Goal: Answer question/provide support

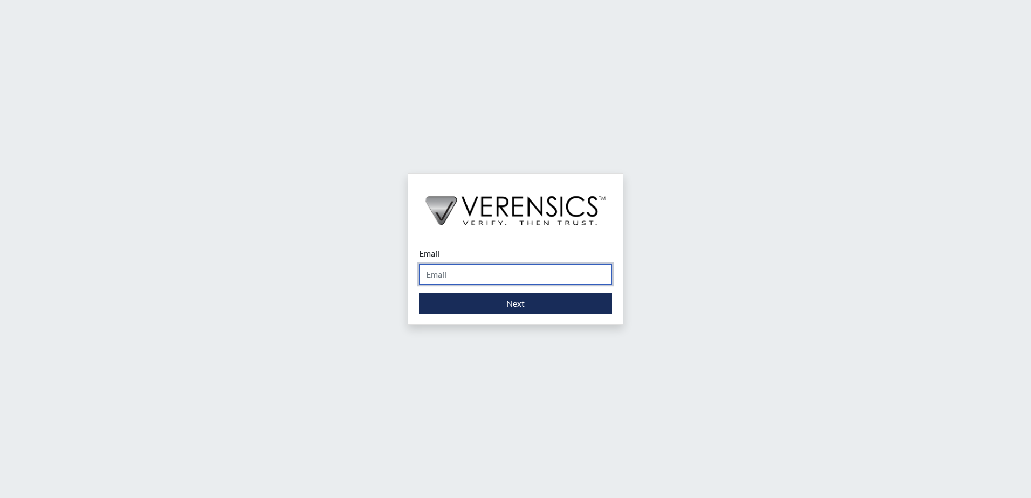
click at [514, 284] on input "Email" at bounding box center [515, 274] width 193 height 20
type input "[PERSON_NAME][EMAIL_ADDRESS][PERSON_NAME][DOMAIN_NAME]"
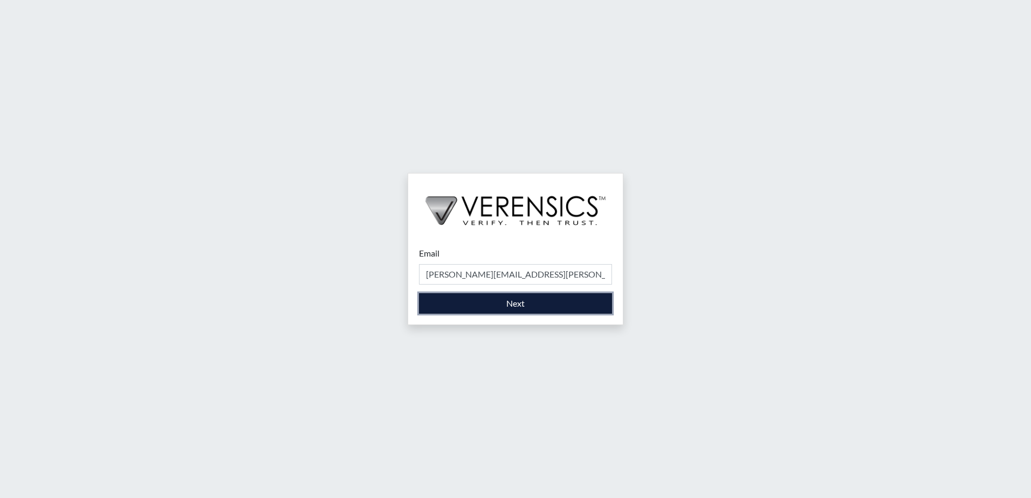
click at [504, 311] on button "Next" at bounding box center [515, 303] width 193 height 20
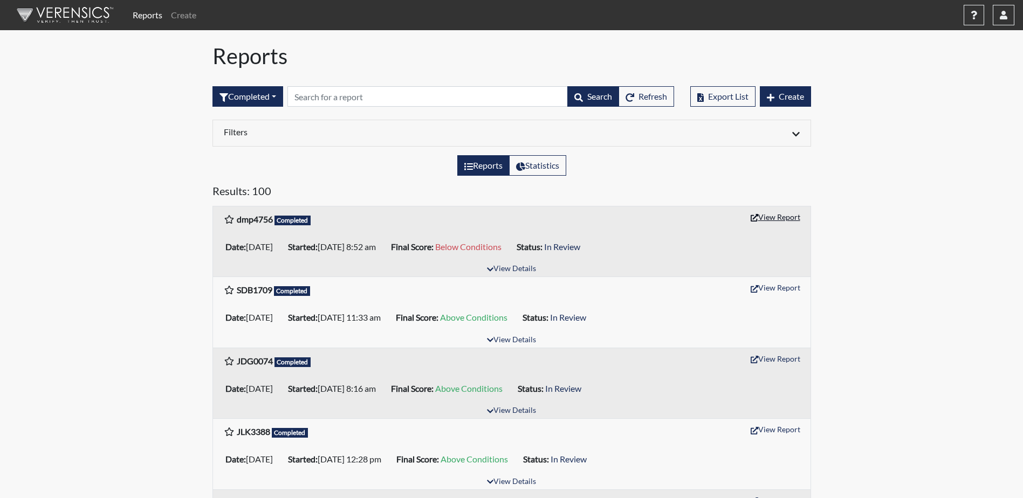
click at [789, 218] on button "View Report" at bounding box center [775, 217] width 59 height 17
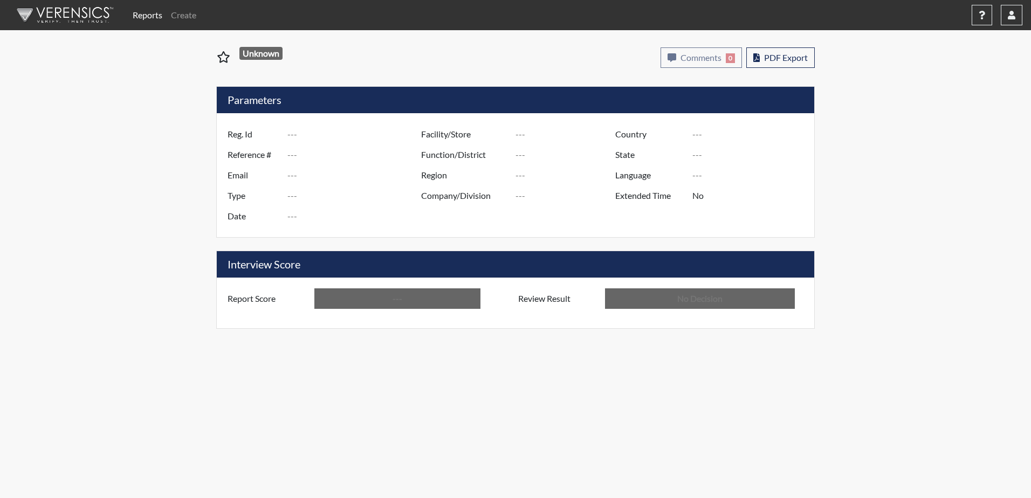
type input "dmp4756"
type input "50976"
type input "---"
type input "Corrections Pre-Employment"
type input "Aug 28, 2025"
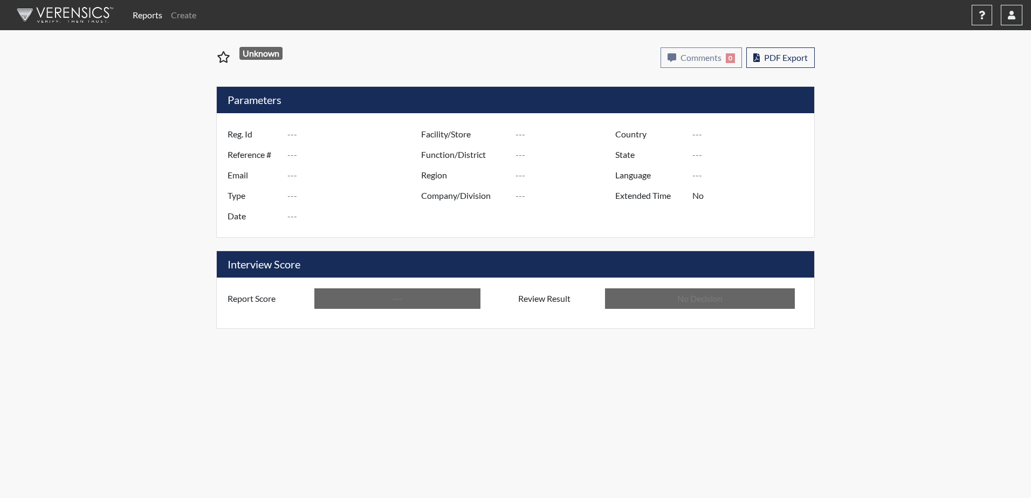
type input "[PERSON_NAME] PDC"
type input "[GEOGRAPHIC_DATA]"
type input "[US_STATE]"
type input "English"
type input "Below Conditions"
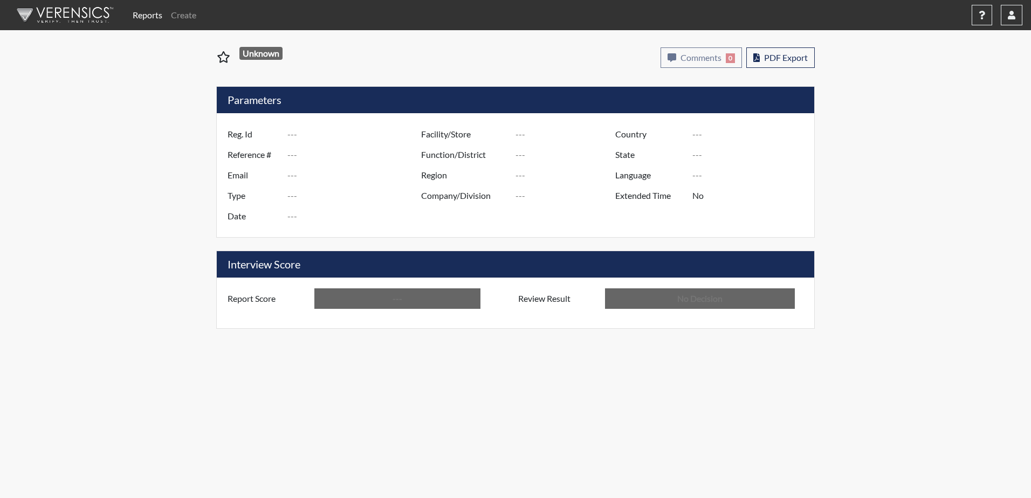
type input "In Review"
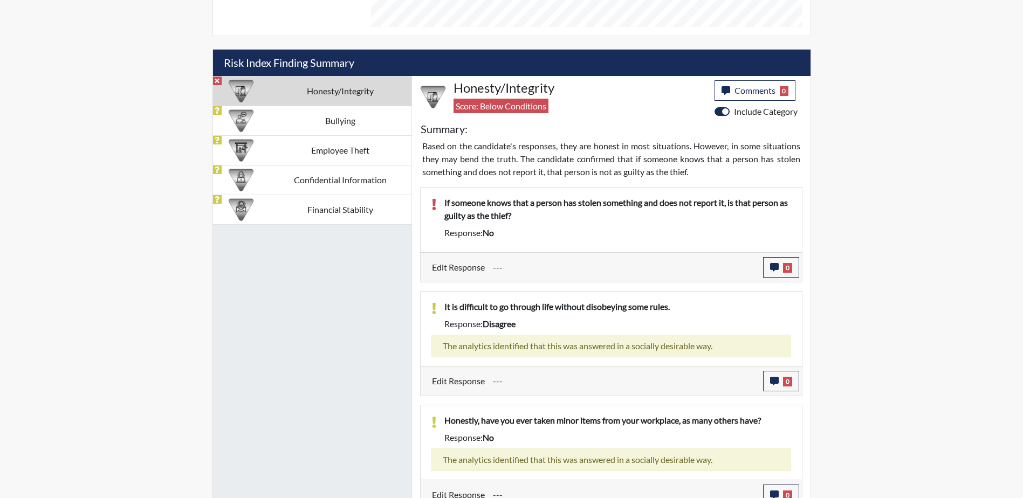
scroll to position [630, 0]
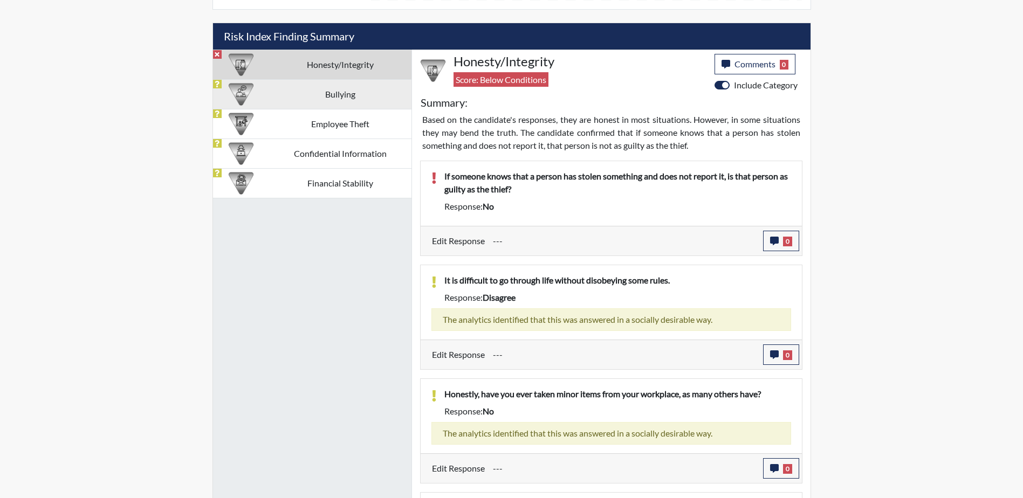
click at [276, 100] on td "Bullying" at bounding box center [340, 94] width 142 height 30
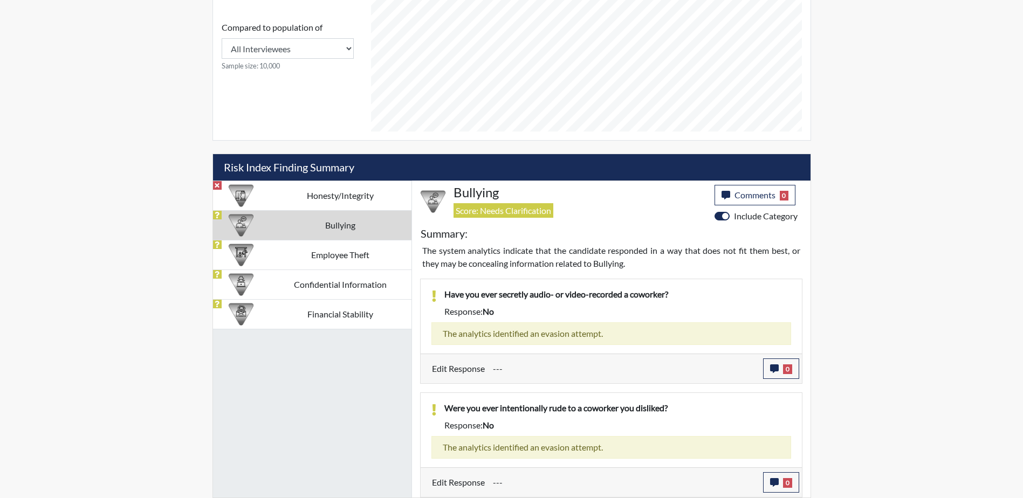
scroll to position [499, 0]
click at [351, 262] on td "Employee Theft" at bounding box center [340, 255] width 142 height 30
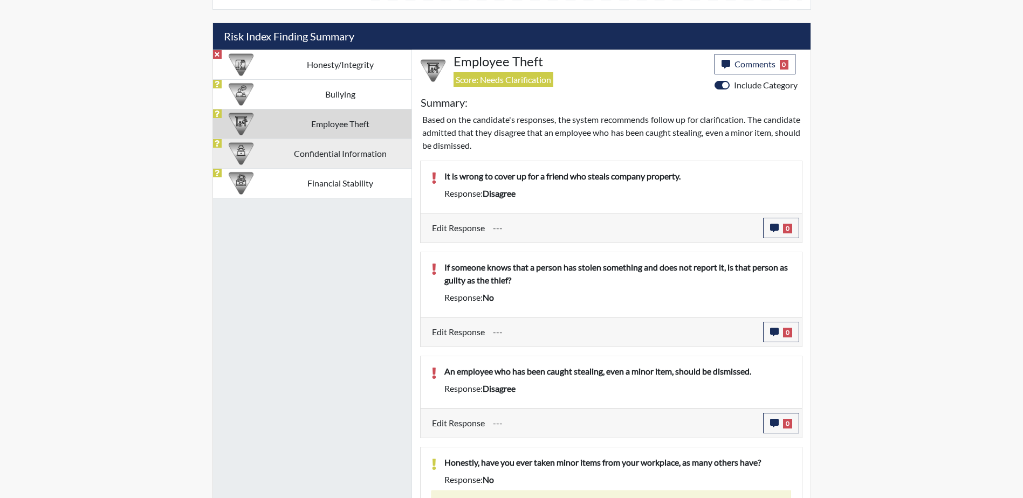
click at [367, 157] on td "Confidential Information" at bounding box center [340, 154] width 142 height 30
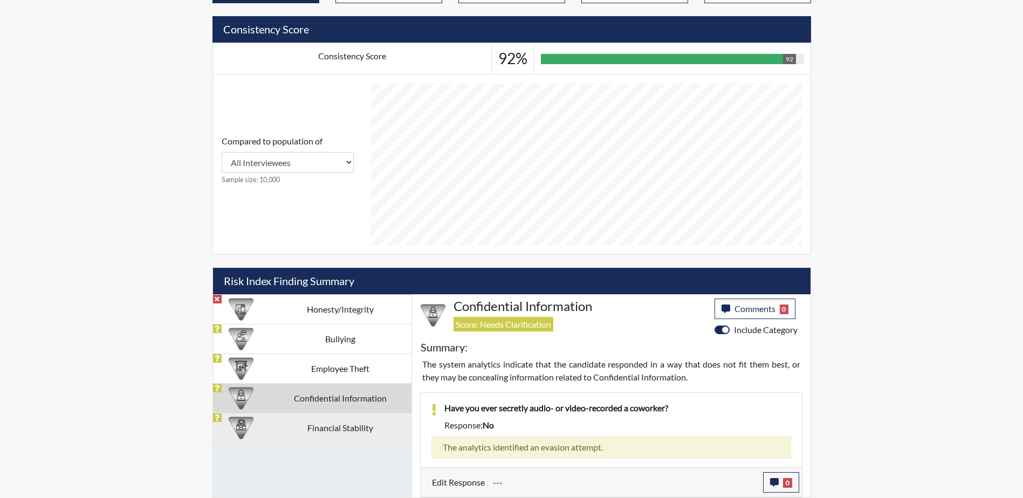
click at [307, 431] on td "Financial Stability" at bounding box center [340, 428] width 142 height 30
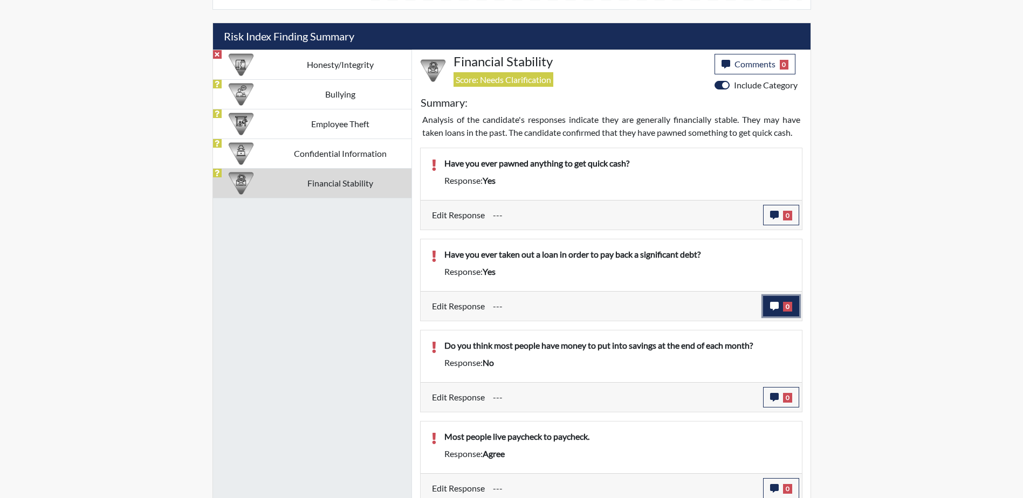
click at [772, 305] on icon "button" at bounding box center [774, 306] width 9 height 9
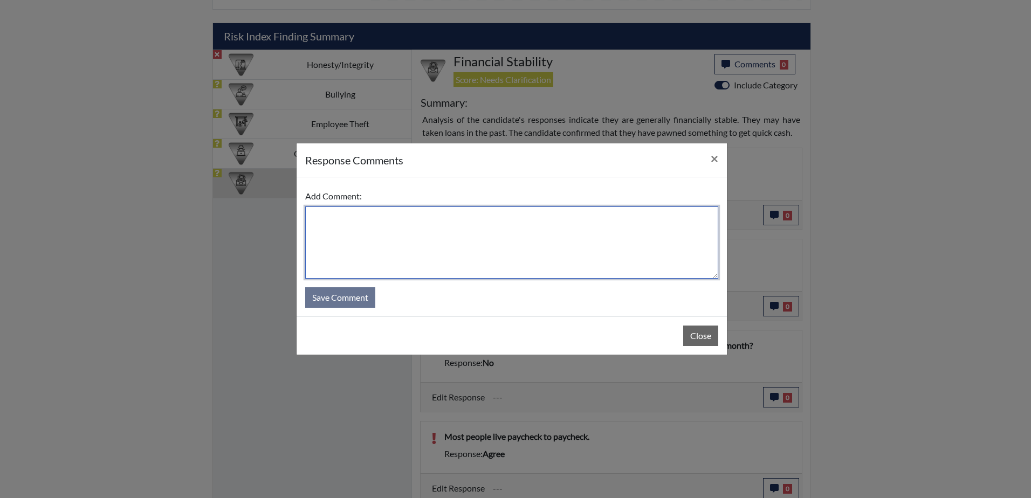
click at [547, 267] on textarea at bounding box center [511, 243] width 413 height 72
click at [309, 214] on textarea "I have had several car loans." at bounding box center [511, 243] width 413 height 72
click at [429, 219] on textarea "I have had several car loans." at bounding box center [511, 243] width 413 height 72
type textarea "I have had several car loans."
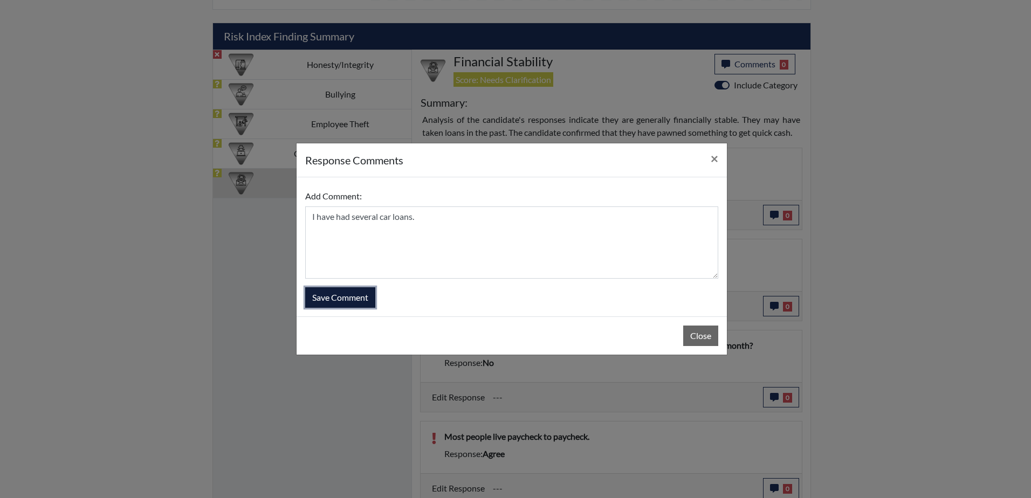
click at [355, 300] on button "Save Comment" at bounding box center [340, 297] width 70 height 20
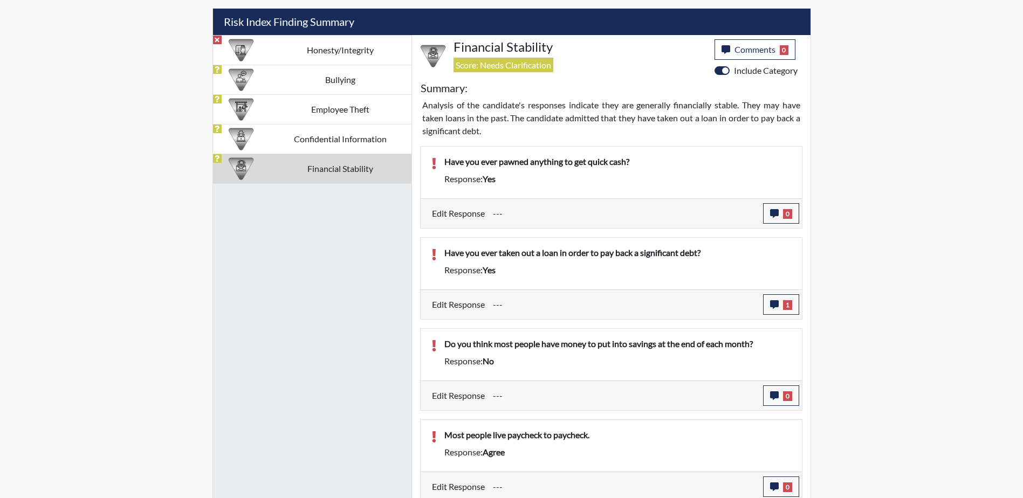
scroll to position [649, 0]
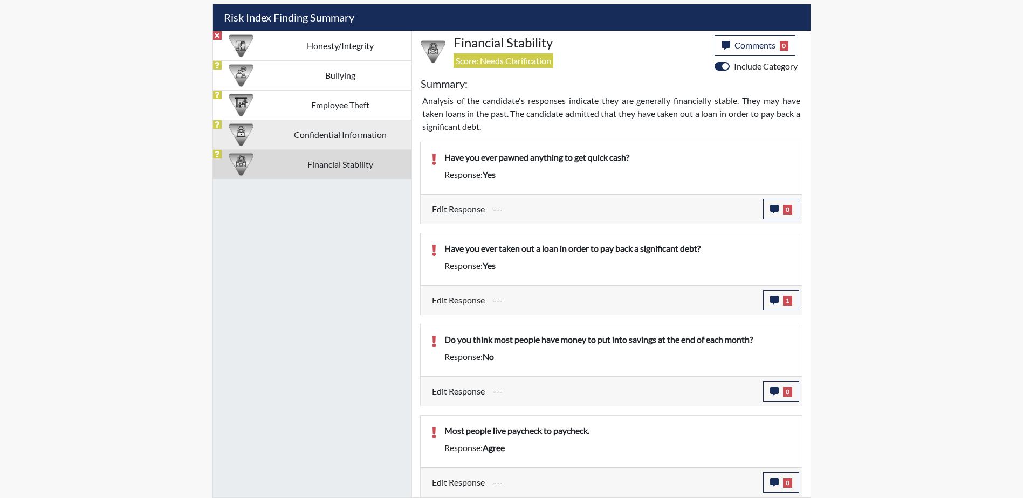
click at [324, 131] on td "Confidential Information" at bounding box center [340, 135] width 142 height 30
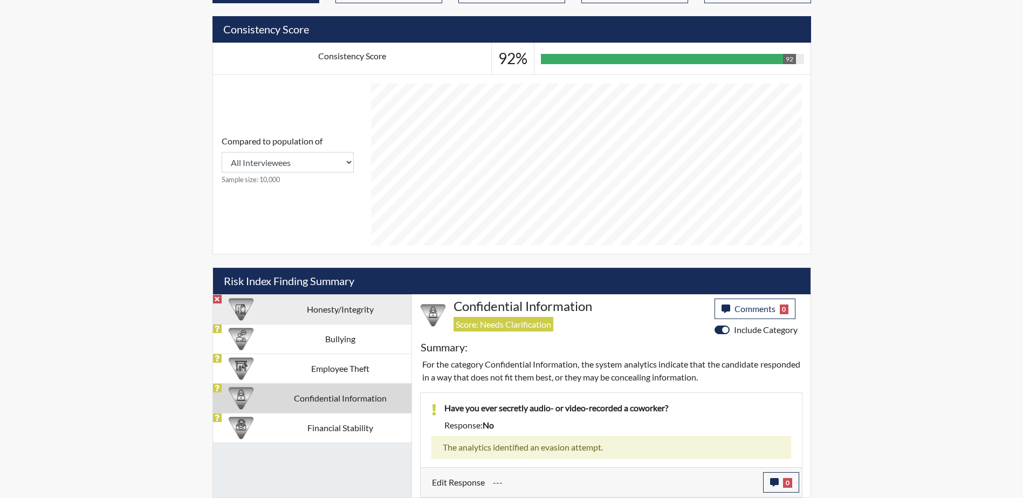
click at [325, 310] on td "Honesty/Integrity" at bounding box center [340, 309] width 142 height 30
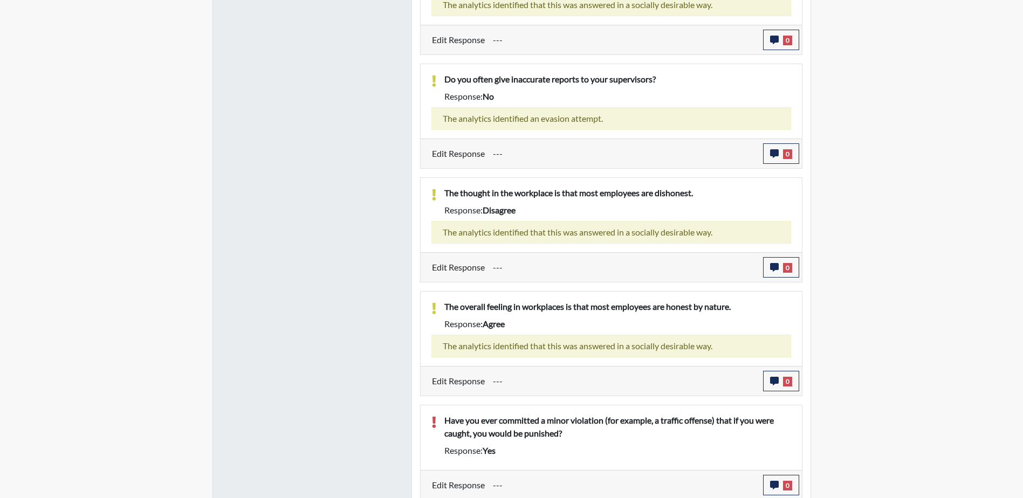
scroll to position [1061, 0]
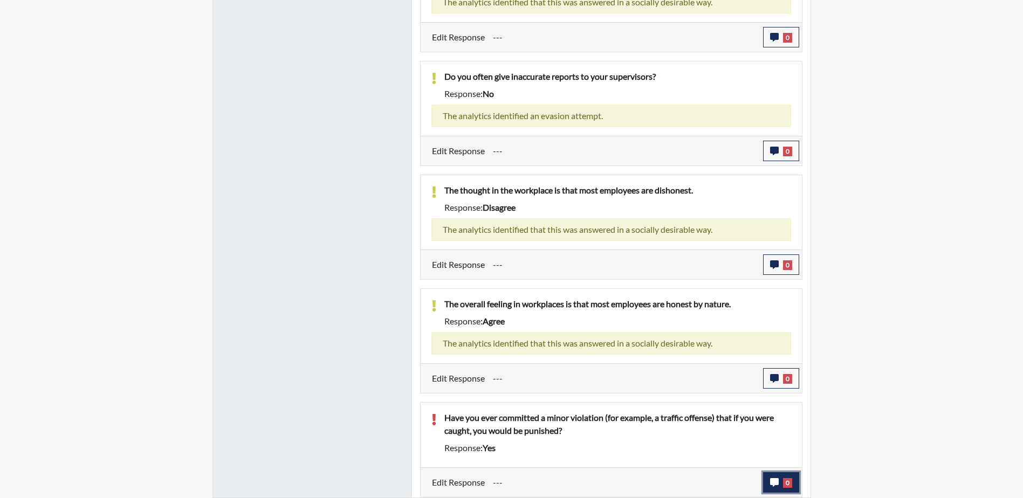
click at [768, 483] on button "0" at bounding box center [781, 482] width 36 height 20
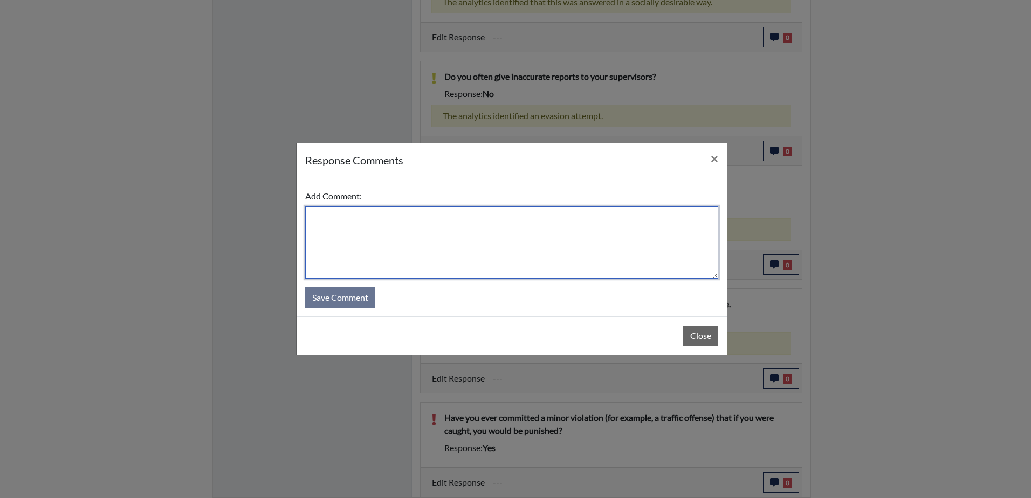
click at [330, 218] on textarea at bounding box center [511, 243] width 413 height 72
click at [523, 217] on textarea "Everyone has sped and that does have consequences." at bounding box center [511, 243] width 413 height 72
click at [537, 218] on textarea "Everyone has sped and that could have consequences." at bounding box center [511, 243] width 413 height 72
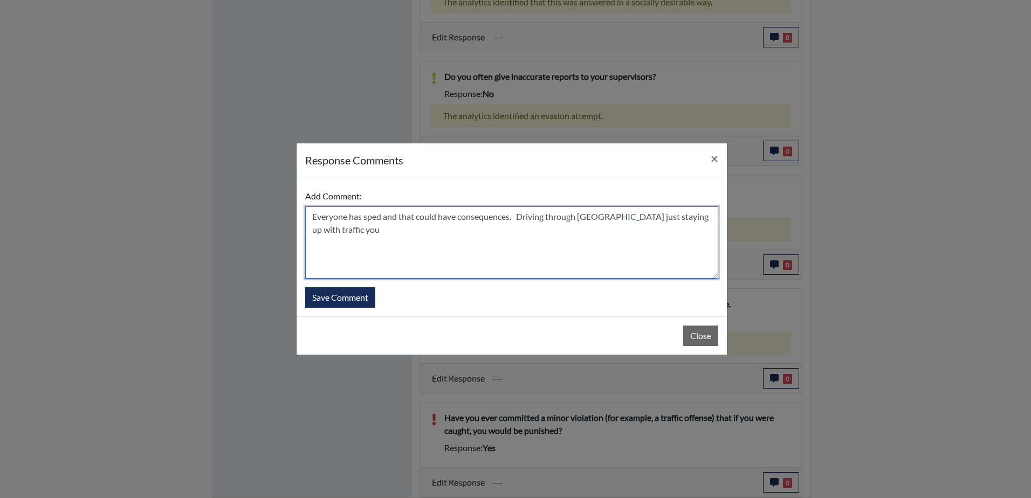
click at [591, 226] on textarea "Everyone has sped and that could have consequences. Driving through Atlanta jus…" at bounding box center [511, 243] width 413 height 72
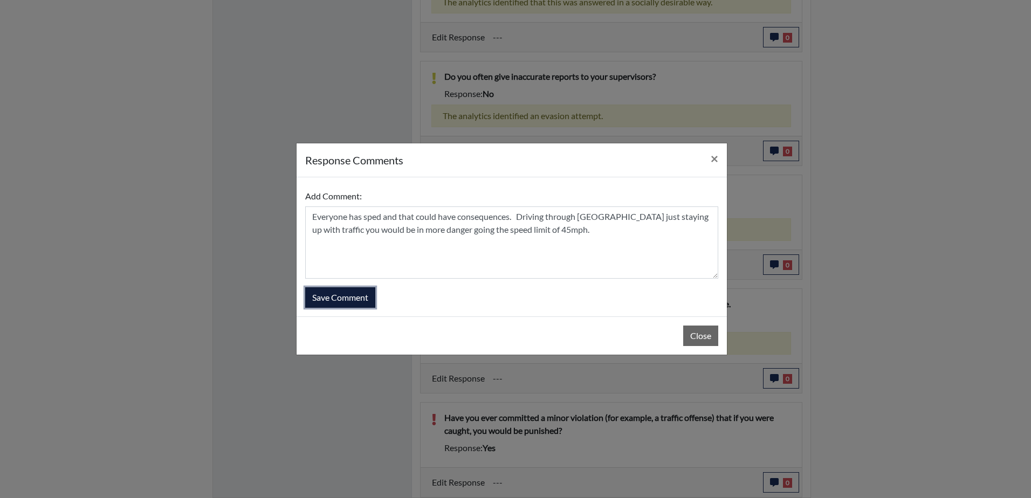
drag, startPoint x: 353, startPoint y: 303, endPoint x: 479, endPoint y: 233, distance: 143.8
click at [475, 234] on form "Add Comment: Everyone has sped and that could have consequences. Driving throug…" at bounding box center [511, 247] width 413 height 122
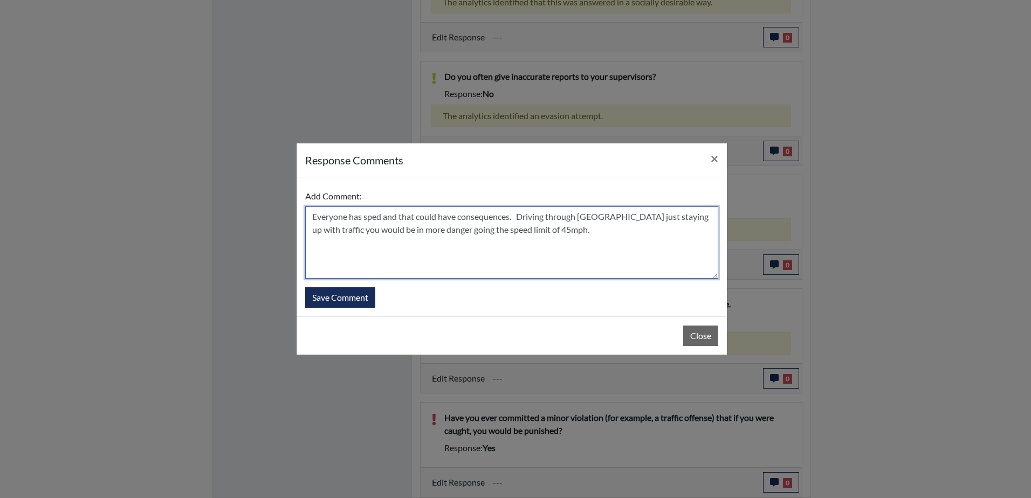
click at [710, 217] on textarea "Everyone has sped and that could have consequences. Driving through Atlanta jus…" at bounding box center [511, 243] width 413 height 72
drag, startPoint x: 554, startPoint y: 232, endPoint x: 489, endPoint y: 236, distance: 65.4
click at [489, 236] on textarea "Everyone has sped and that could have consequences. Driving through Atlanta jus…" at bounding box center [511, 243] width 413 height 72
type textarea "Everyone has sped and that could have consequences. Driving through Atlanta jus…"
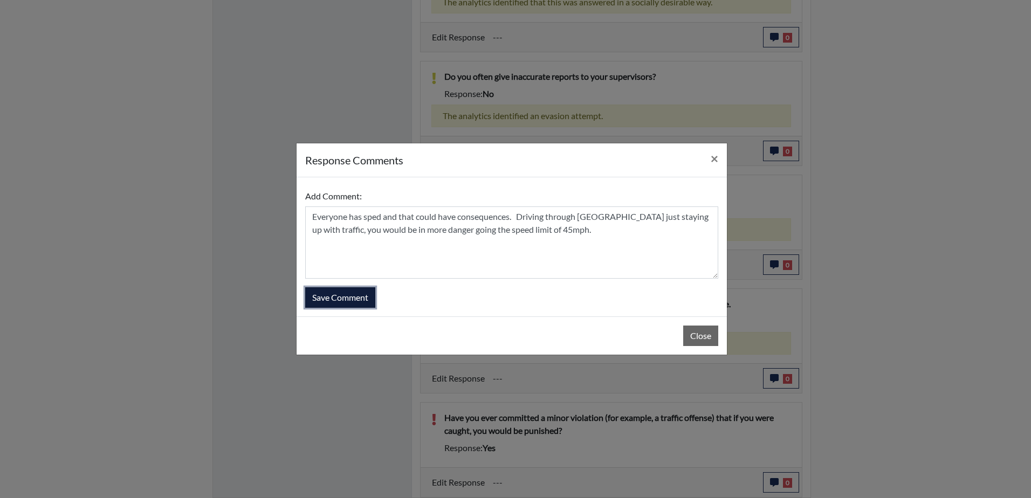
click at [335, 301] on button "Save Comment" at bounding box center [340, 297] width 70 height 20
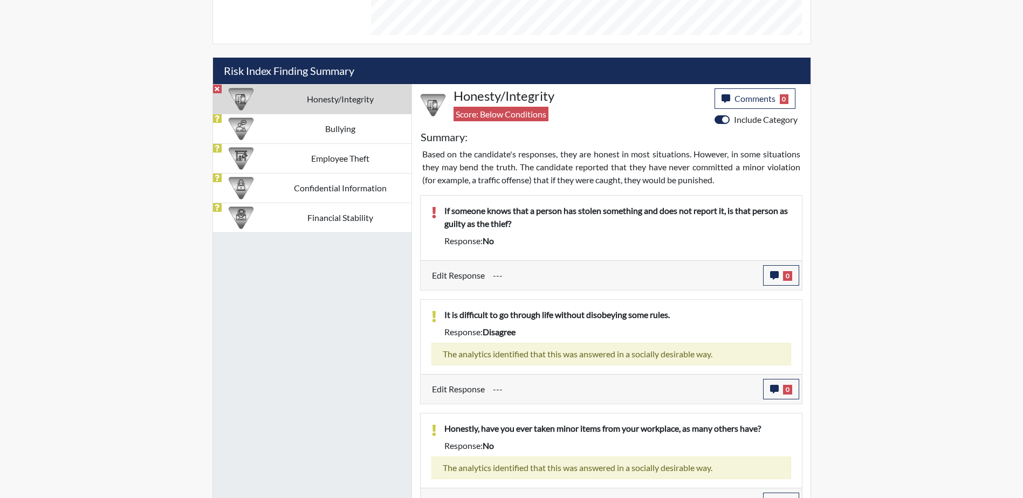
scroll to position [576, 0]
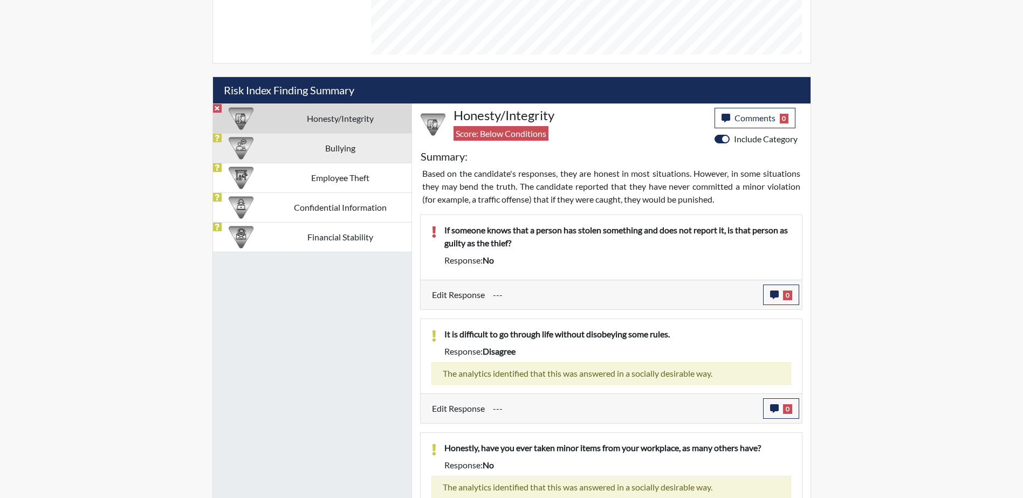
click at [337, 150] on td "Bullying" at bounding box center [340, 148] width 142 height 30
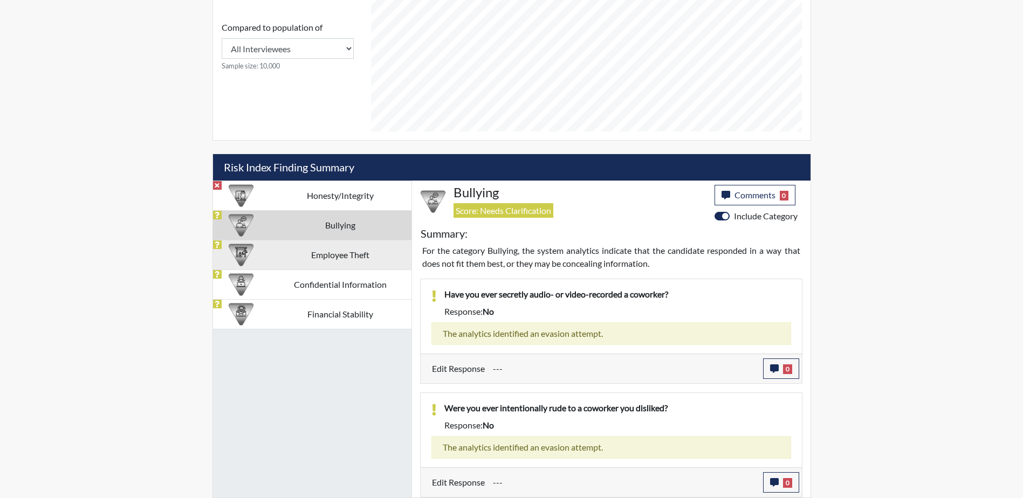
click at [304, 258] on td "Employee Theft" at bounding box center [340, 255] width 142 height 30
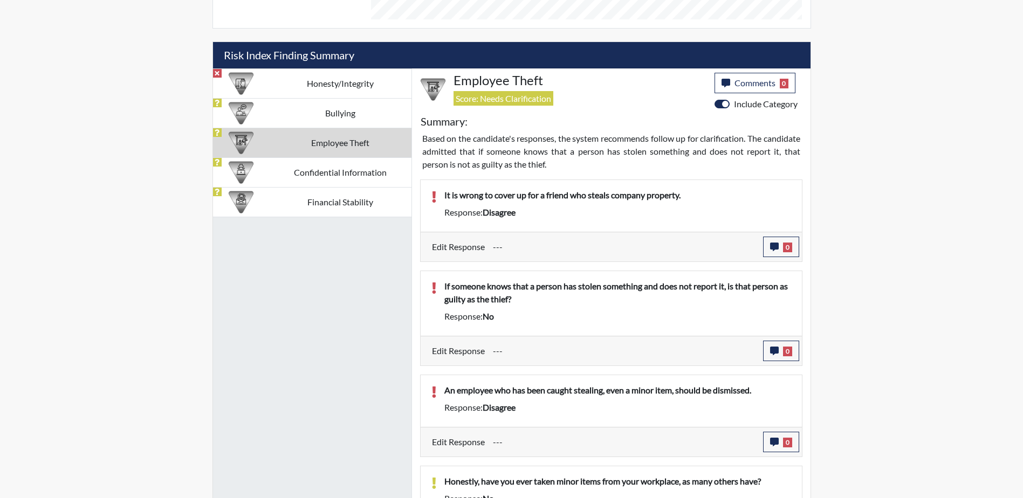
scroll to position [582, 0]
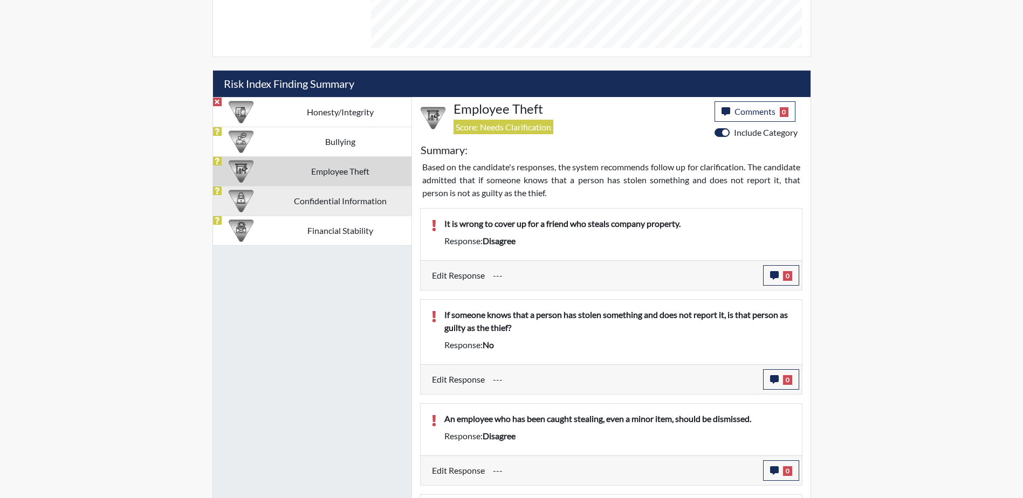
click at [310, 202] on td "Confidential Information" at bounding box center [340, 201] width 142 height 30
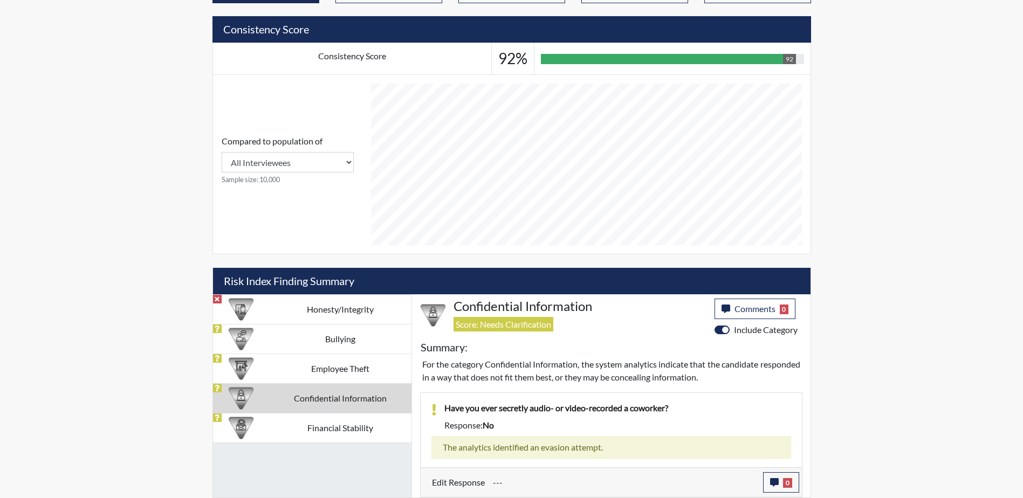
scroll to position [385, 0]
click at [360, 422] on td "Financial Stability" at bounding box center [340, 428] width 142 height 30
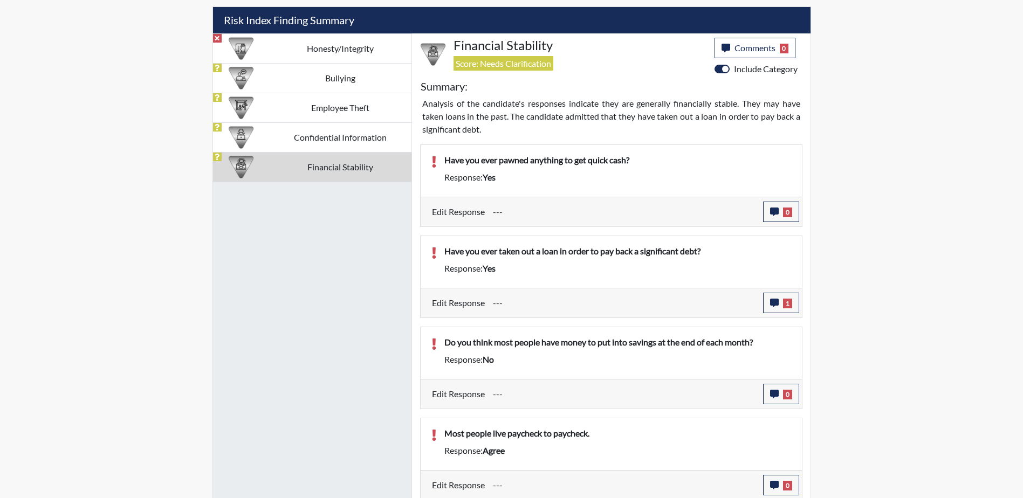
scroll to position [649, 0]
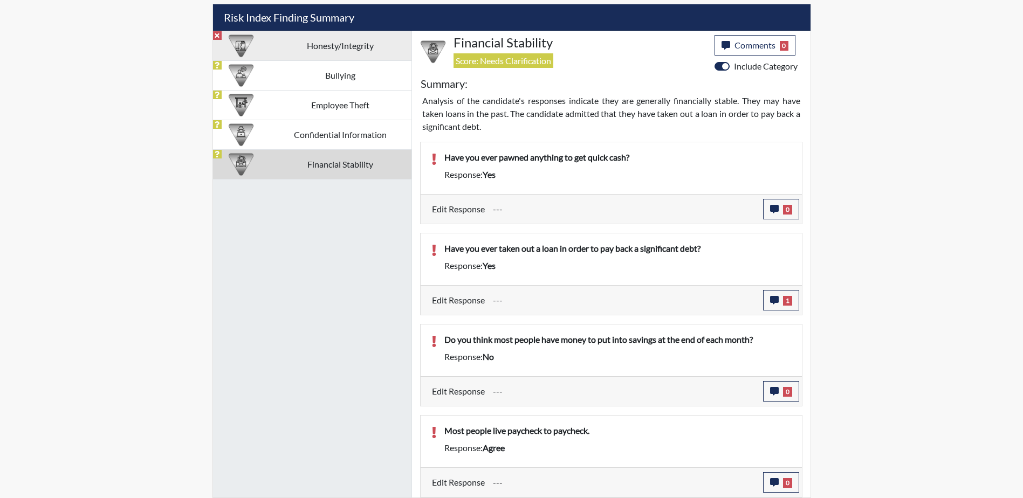
click at [344, 47] on td "Honesty/Integrity" at bounding box center [340, 46] width 142 height 30
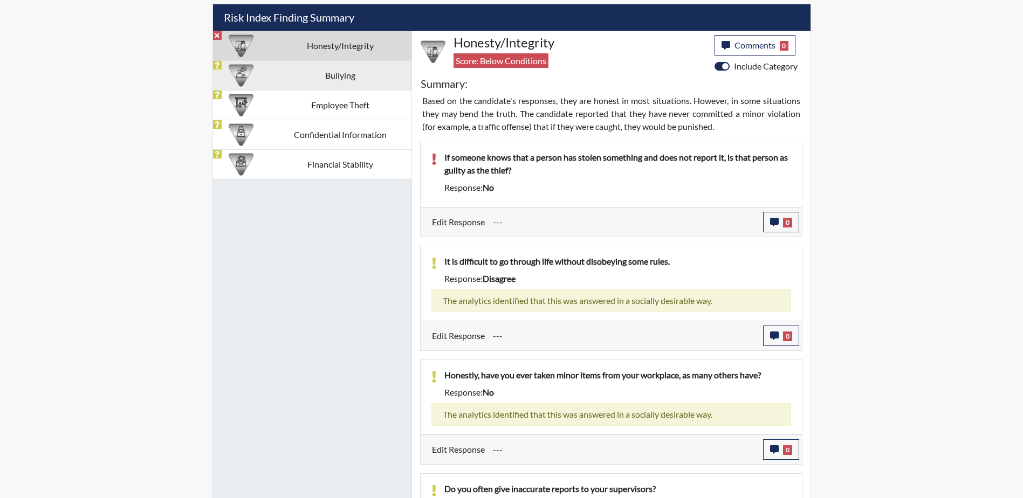
click at [336, 84] on td "Bullying" at bounding box center [340, 75] width 142 height 30
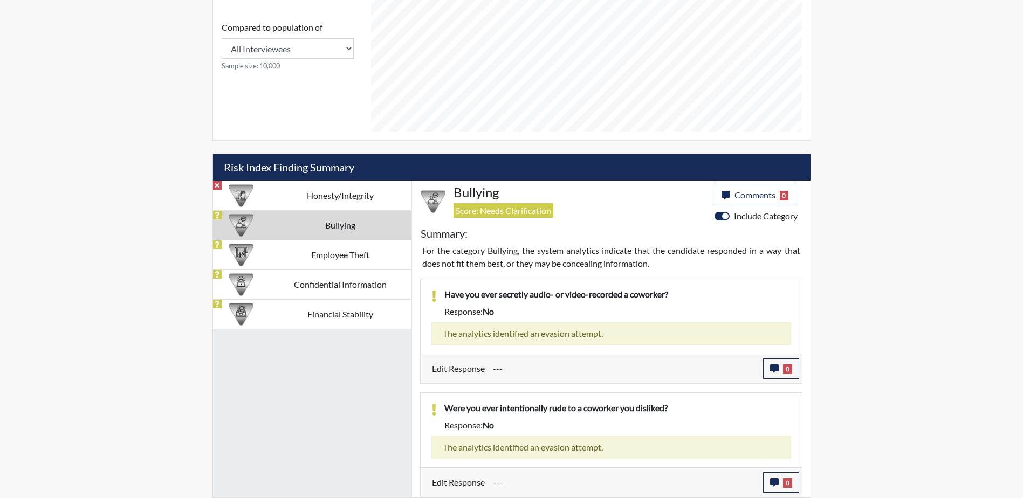
scroll to position [499, 0]
click at [317, 250] on td "Employee Theft" at bounding box center [340, 255] width 142 height 30
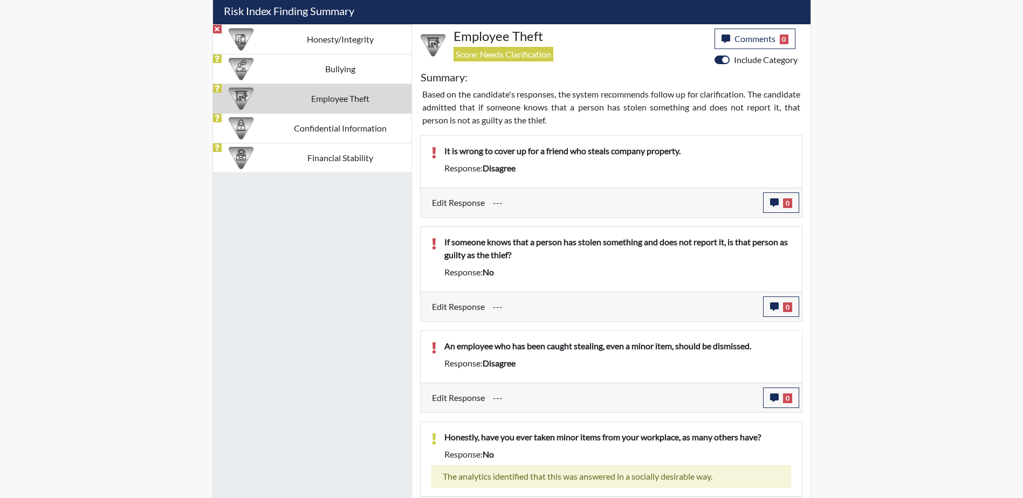
scroll to position [636, 0]
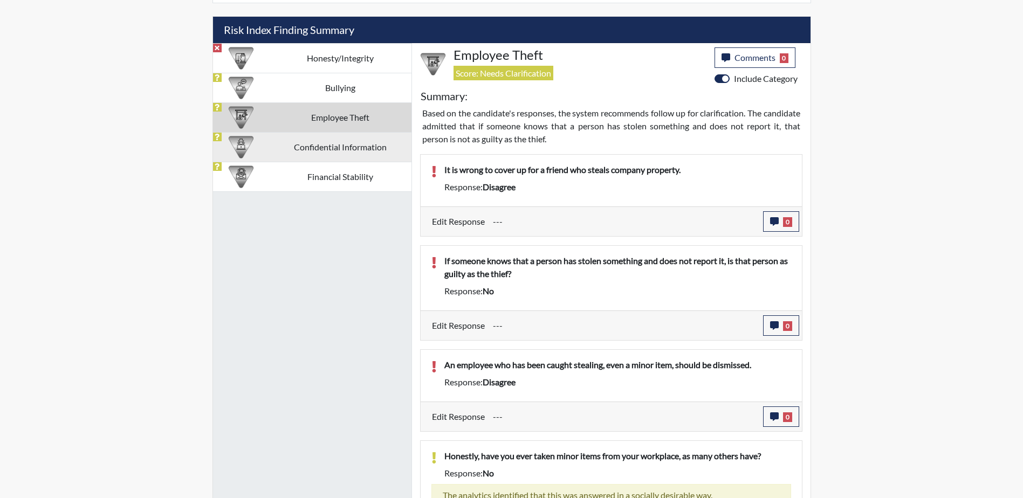
click at [352, 143] on td "Confidential Information" at bounding box center [340, 147] width 142 height 30
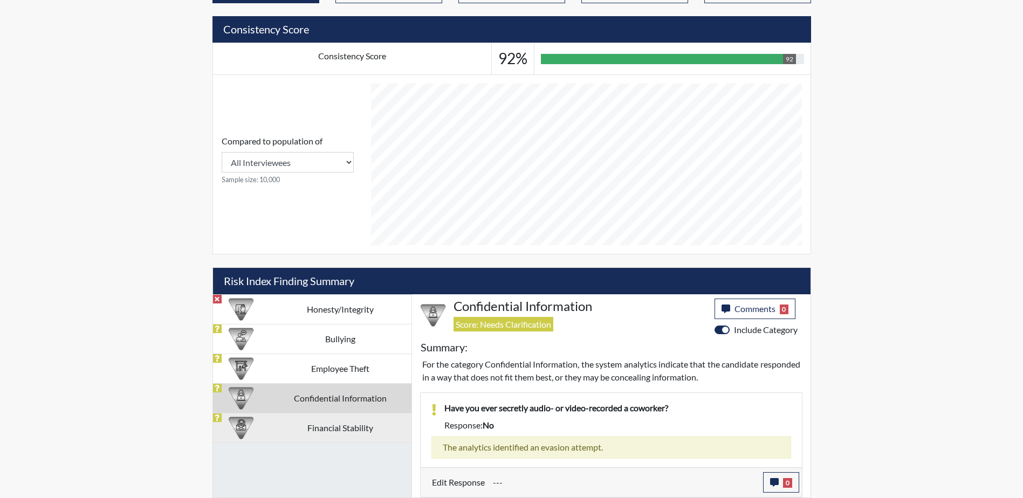
click at [313, 427] on td "Financial Stability" at bounding box center [340, 428] width 142 height 30
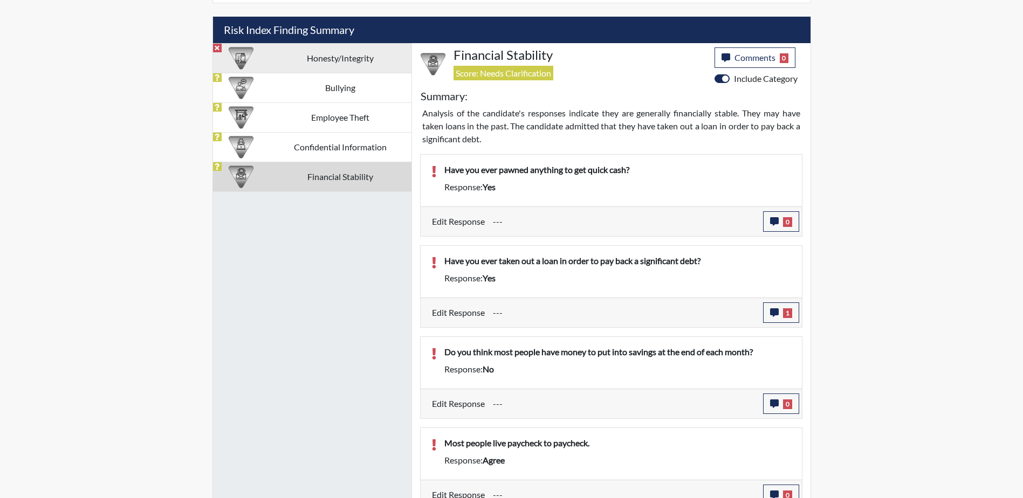
click at [302, 64] on td "Honesty/Integrity" at bounding box center [340, 58] width 142 height 30
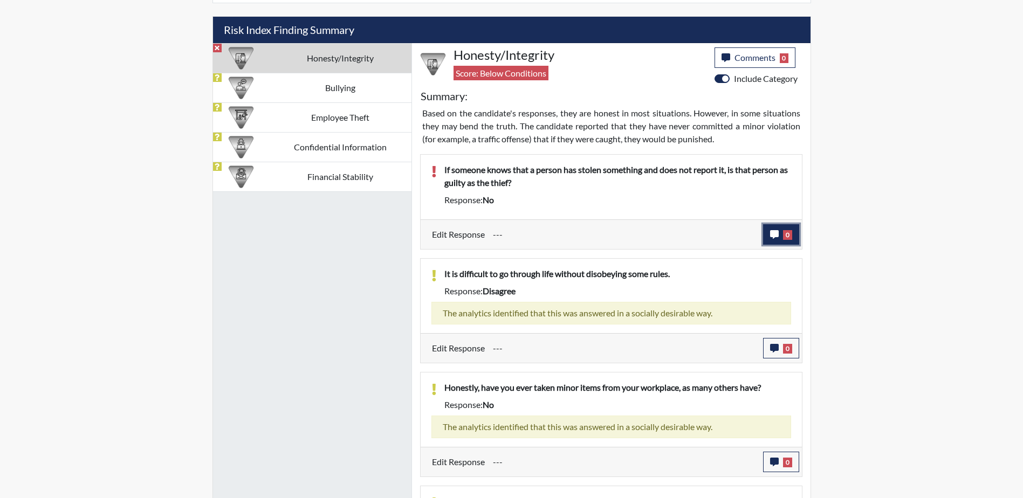
click at [776, 236] on icon "button" at bounding box center [774, 234] width 9 height 9
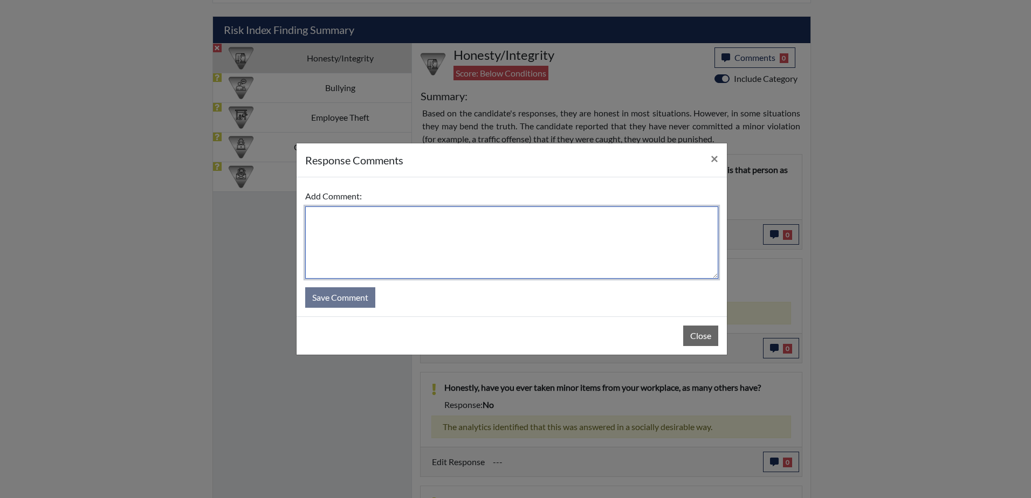
click at [485, 221] on textarea at bounding box center [511, 243] width 413 height 72
type textarea "T"
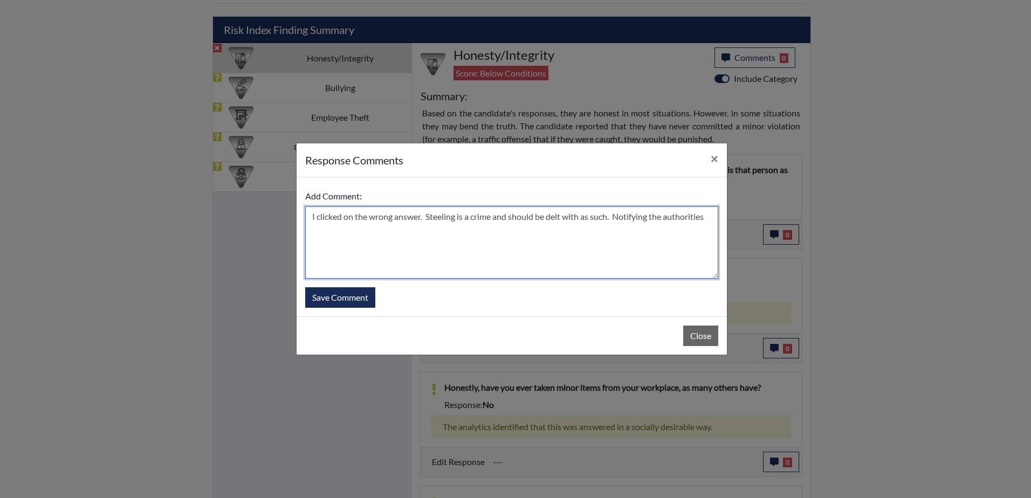
click at [712, 217] on textarea "I clicked on the wrong answer. Steeling is a crime and should be delt with as s…" at bounding box center [511, 243] width 413 height 72
click at [422, 218] on textarea "I clicked on the wrong answer. Steeling is a crime and should be delt with as s…" at bounding box center [511, 243] width 413 height 72
click at [537, 259] on textarea "I clicked on the wrong answer (on a couple of these). Steeling is a crime and s…" at bounding box center [511, 243] width 413 height 72
click at [646, 215] on textarea "I clicked on the wrong answer (on a couple of these). Steeling is a crime and s…" at bounding box center [511, 243] width 413 height 72
type textarea "I clicked on the wrong answer (on a couple of these). Steeling is a crime and s…"
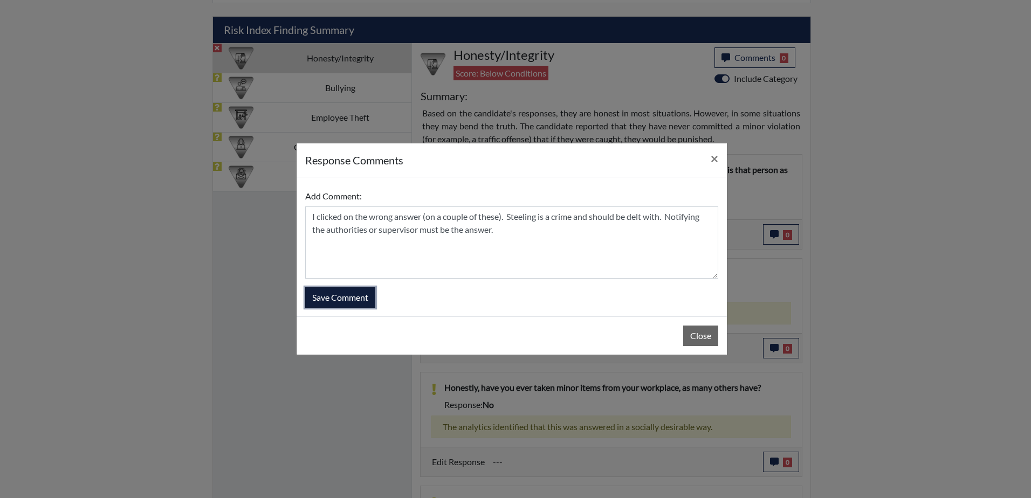
drag, startPoint x: 347, startPoint y: 300, endPoint x: 376, endPoint y: 259, distance: 50.3
click at [376, 260] on form "Add Comment: I clicked on the wrong answer (on a couple of these). Steeling is …" at bounding box center [511, 247] width 413 height 122
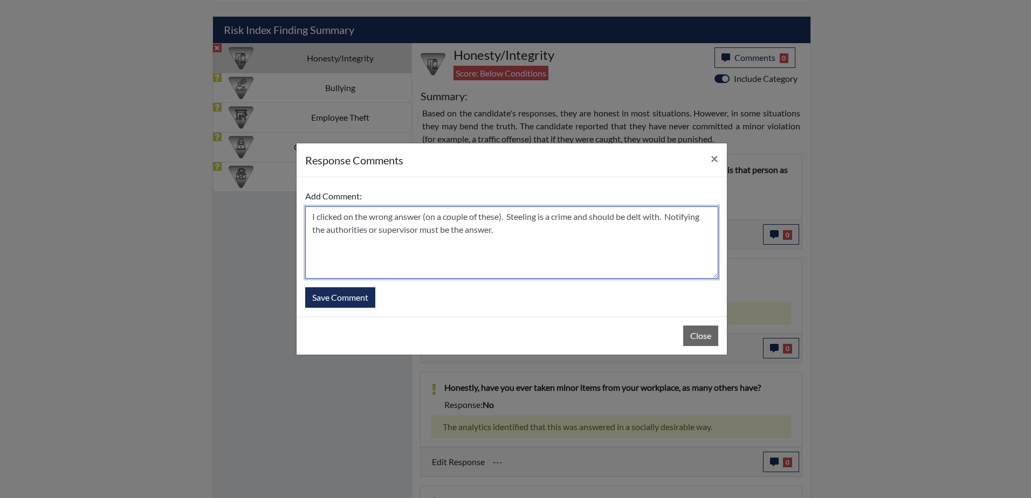
click at [376, 258] on textarea "I clicked on the wrong answer (on a couple of these). Steeling is a crime and s…" at bounding box center [511, 243] width 413 height 72
click at [503, 229] on textarea "I clicked on the wrong answer (on a couple of these). Steeling is a crime and s…" at bounding box center [511, 243] width 413 height 72
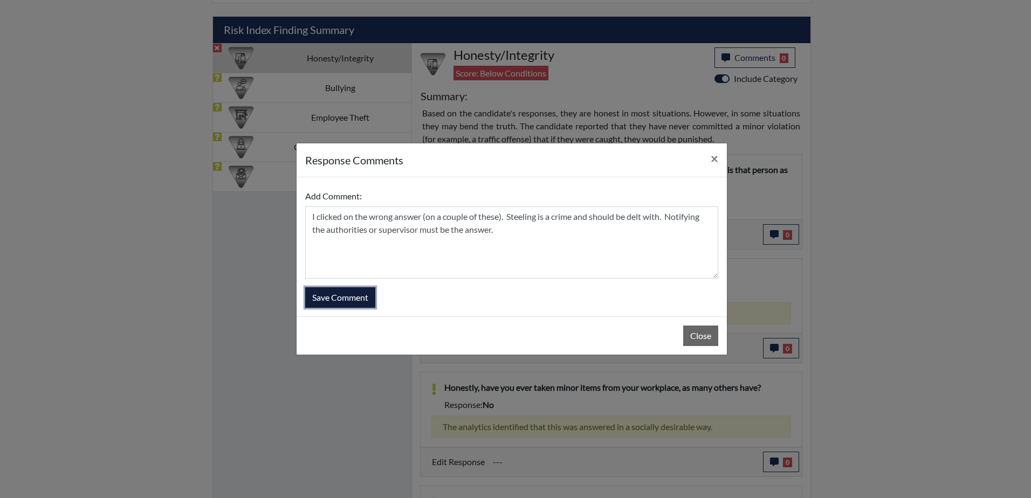
click at [338, 294] on button "Save Comment" at bounding box center [340, 297] width 70 height 20
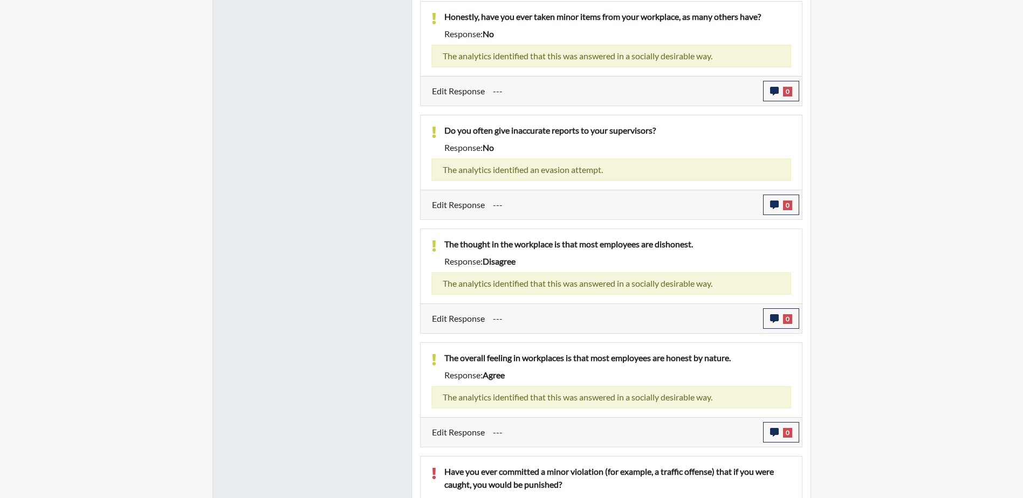
scroll to position [1061, 0]
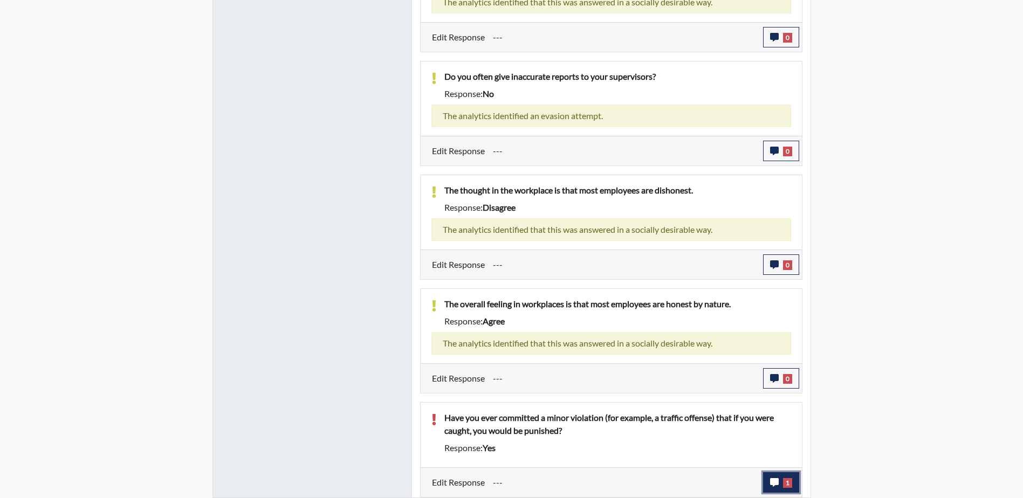
click at [772, 485] on icon "button" at bounding box center [774, 482] width 9 height 9
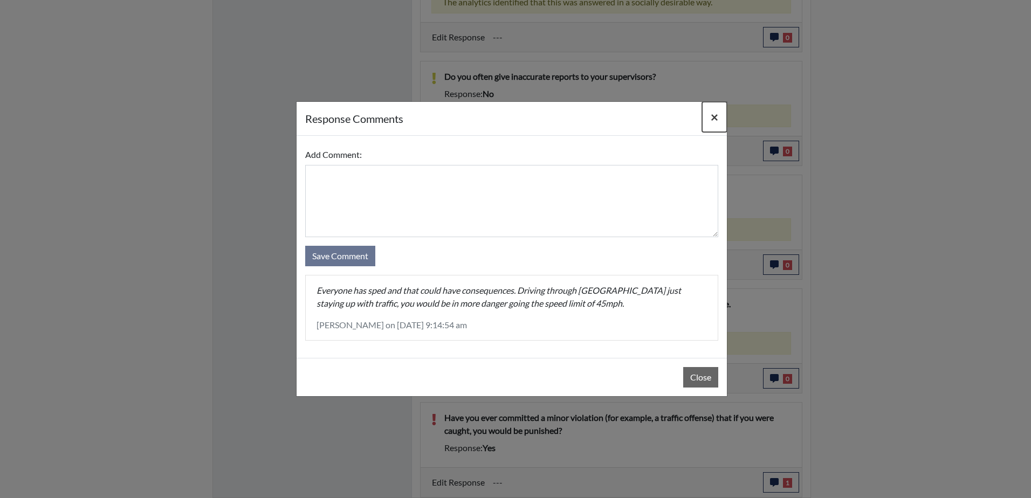
click at [713, 116] on span "×" at bounding box center [715, 117] width 8 height 16
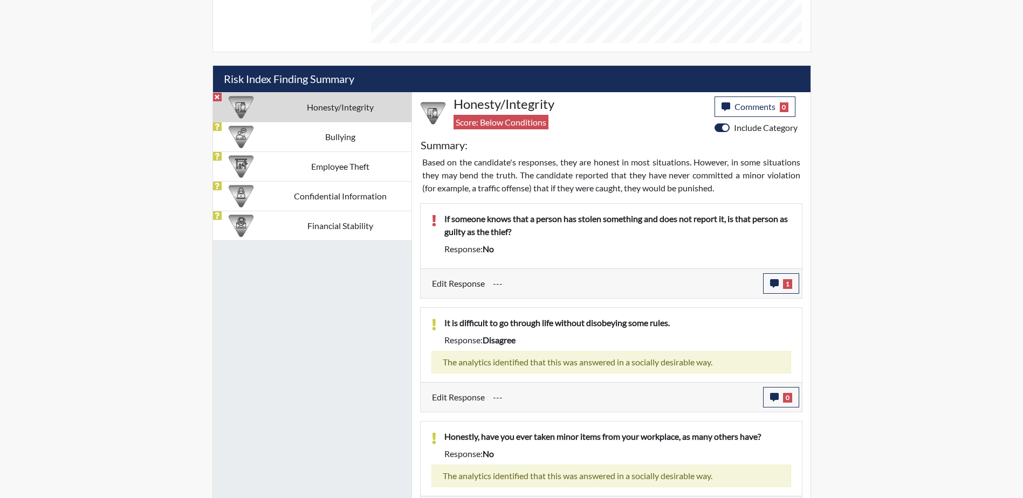
scroll to position [576, 0]
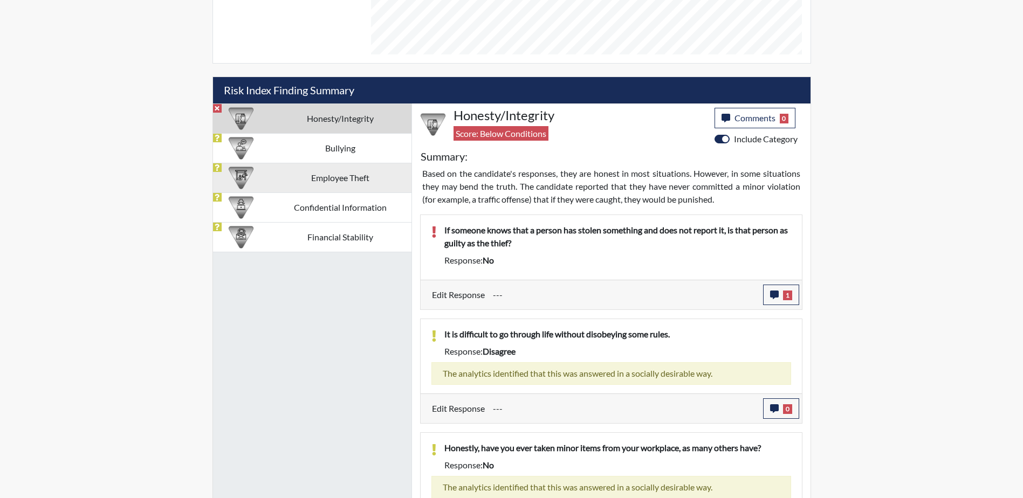
click at [351, 177] on td "Employee Theft" at bounding box center [340, 178] width 142 height 30
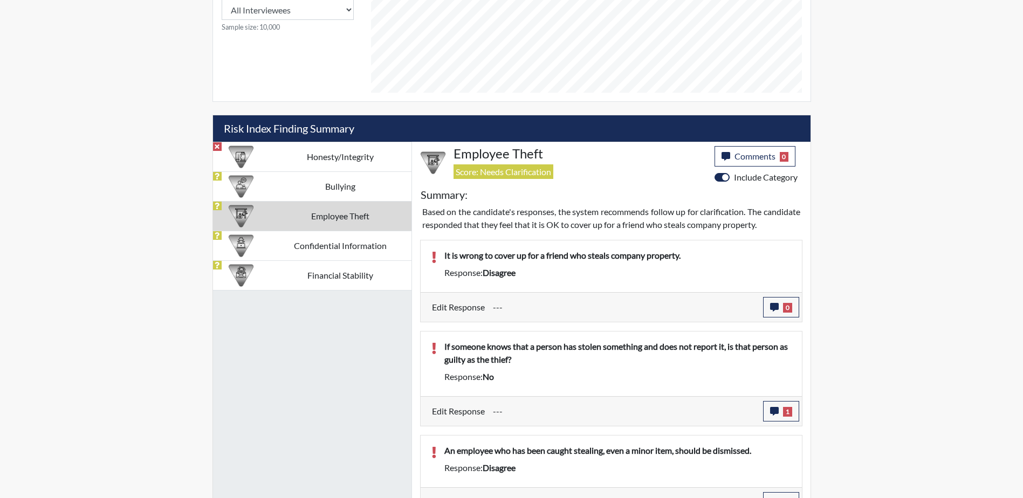
scroll to position [516, 0]
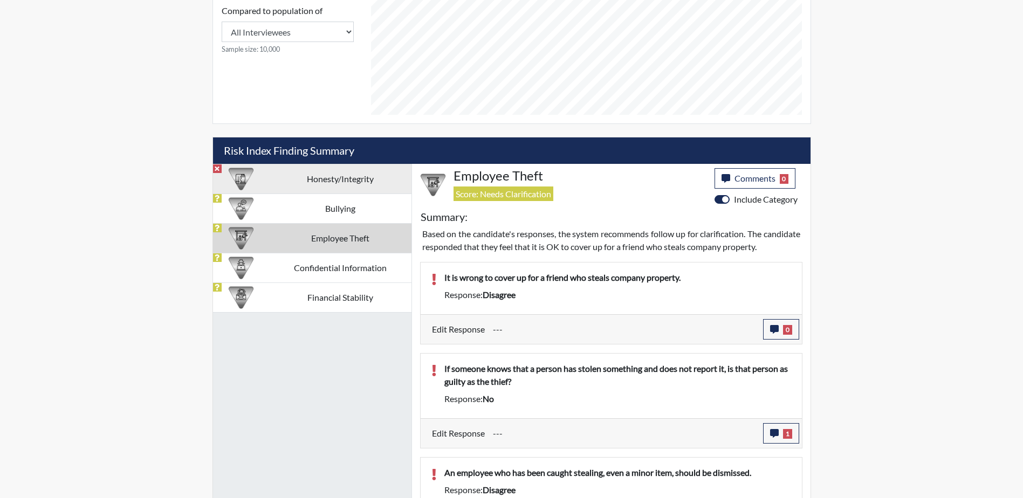
click at [336, 183] on td "Honesty/Integrity" at bounding box center [340, 179] width 142 height 30
